Goal: Transaction & Acquisition: Download file/media

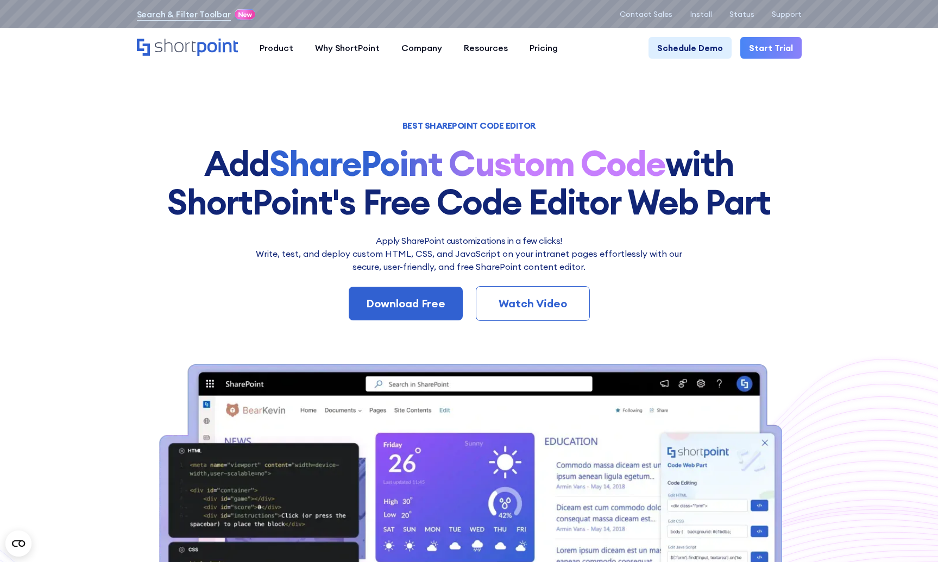
click at [556, 304] on div "Watch Video" at bounding box center [532, 303] width 78 height 16
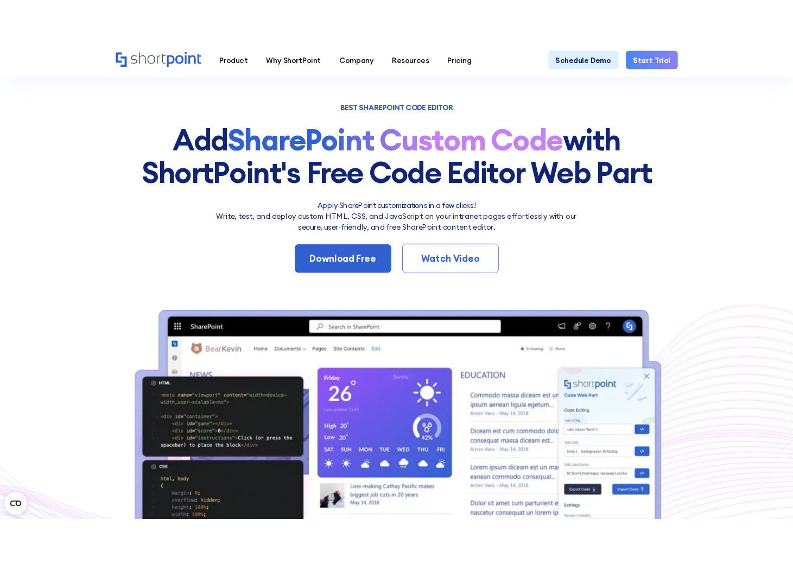
scroll to position [49, 0]
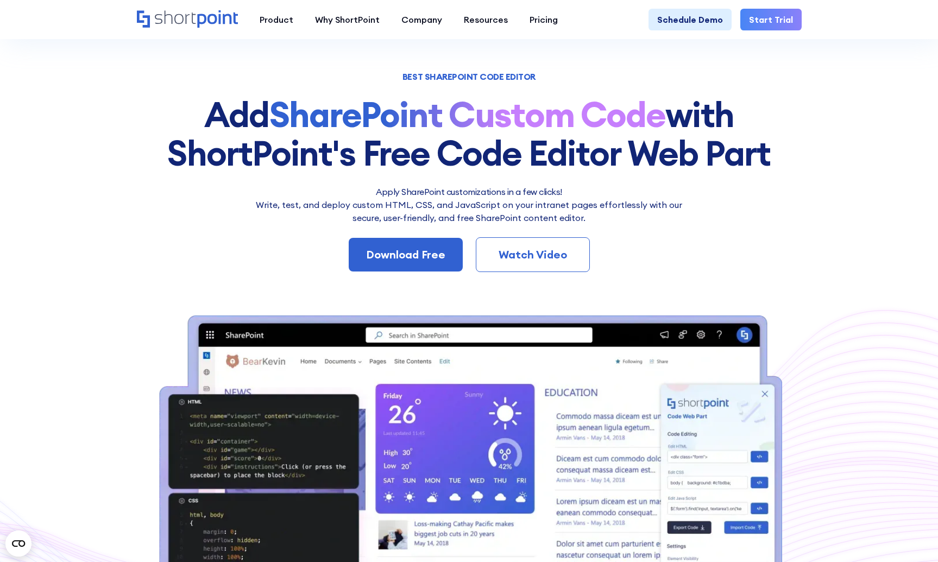
click at [69, 172] on section "BEST SHAREPOINT CODE EDITOR Add SharePoint Custom Code with ShortPoint's Free C…" at bounding box center [469, 359] width 938 height 817
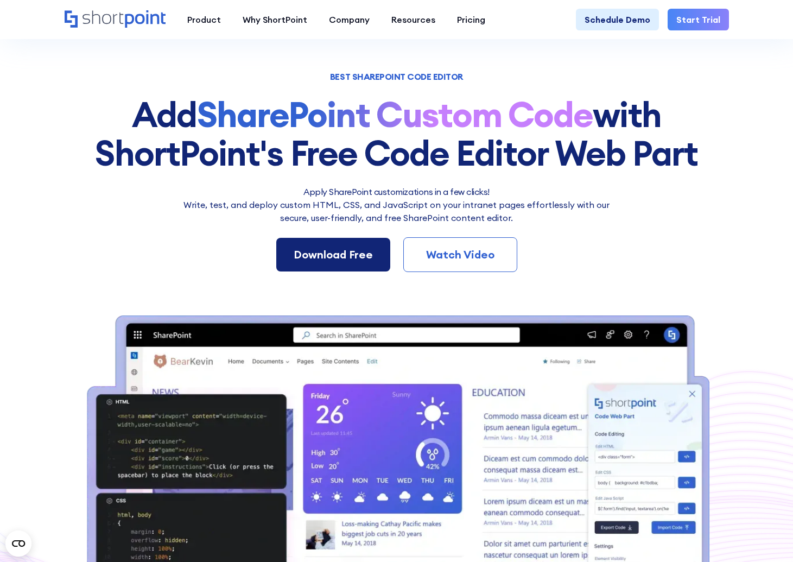
click at [350, 258] on div "Download Free" at bounding box center [333, 254] width 79 height 16
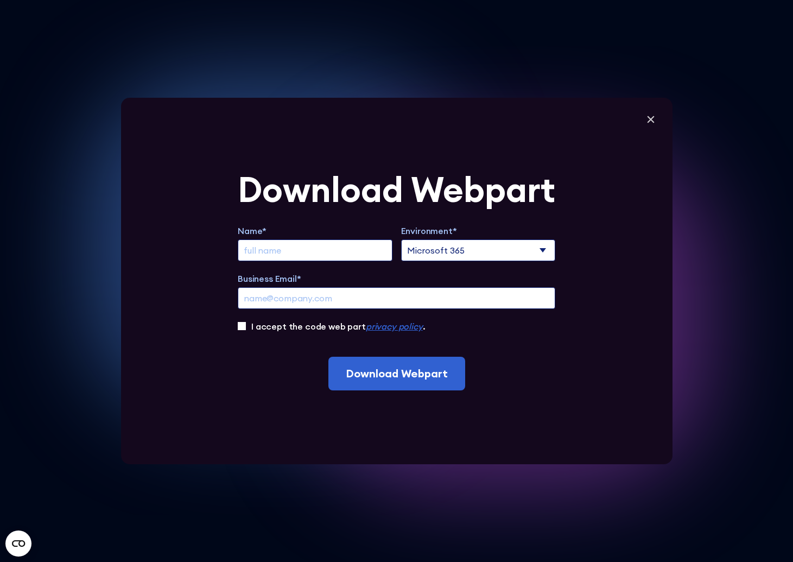
click at [343, 251] on input "Extend Trial" at bounding box center [315, 250] width 155 height 22
type input "Brian Orrell"
click at [511, 252] on select "Microsoft 365 SharePoint Online SharePoint 2019 (On-Premise)" at bounding box center [478, 250] width 155 height 22
click at [502, 251] on select "Microsoft 365 SharePoint Online SharePoint 2019 (On-Premise)" at bounding box center [478, 250] width 155 height 22
click at [401, 239] on select "Microsoft 365 SharePoint Online SharePoint 2019 (On-Premise)" at bounding box center [478, 250] width 155 height 22
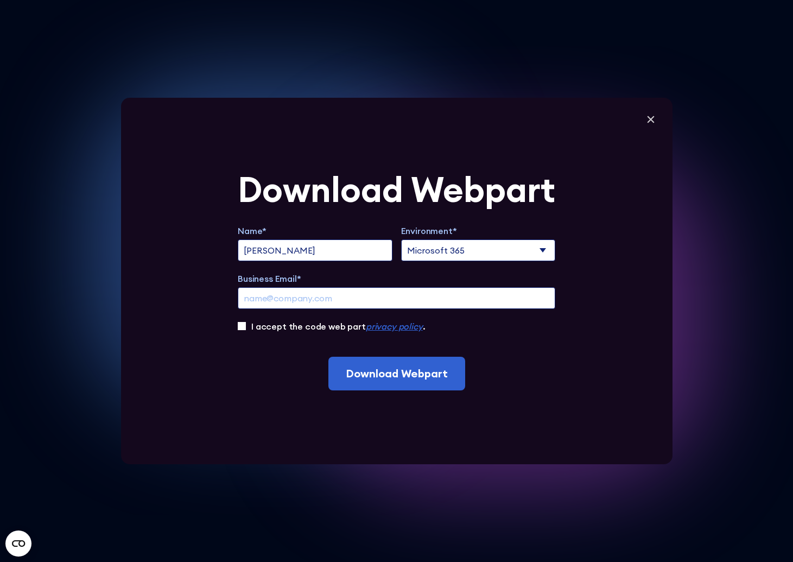
click at [485, 247] on select "Microsoft 365 SharePoint Online SharePoint 2019 (On-Premise)" at bounding box center [478, 250] width 155 height 22
click at [652, 122] on icon at bounding box center [650, 119] width 7 height 7
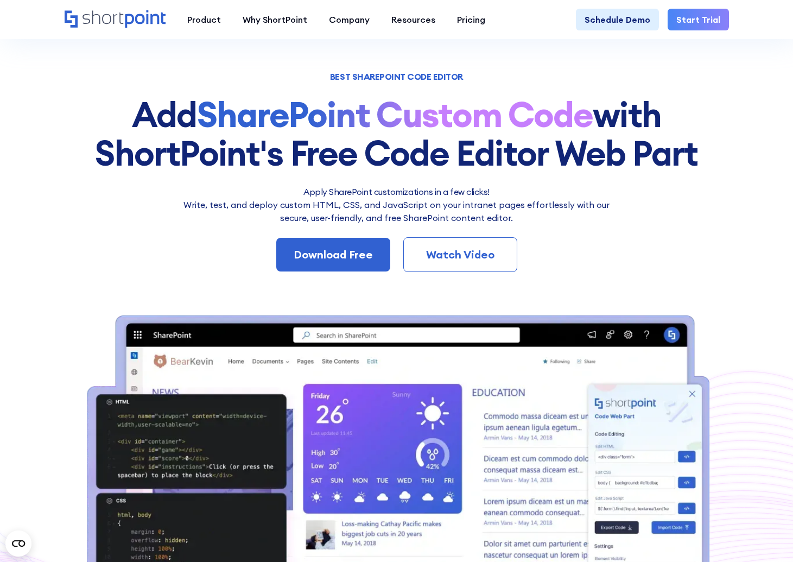
click at [721, 96] on h1 "Add SharePoint Custom Code with ShortPoint's Free Code Editor Web Part" at bounding box center [397, 134] width 665 height 77
click at [89, 230] on div "Apply SharePoint customizations in a few clicks! Write, test, and deploy custom…" at bounding box center [397, 228] width 665 height 87
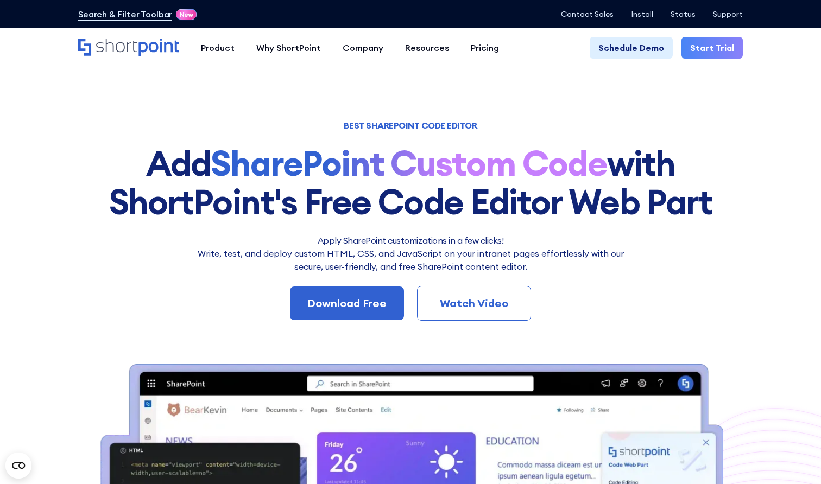
click at [491, 223] on div "BEST SHAREPOINT CODE EDITOR Add SharePoint Custom Code with ShortPoint's Free C…" at bounding box center [410, 434] width 665 height 625
